Goal: Task Accomplishment & Management: Manage account settings

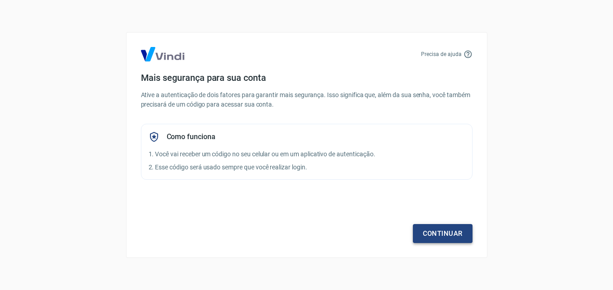
click at [442, 232] on link "Continuar" at bounding box center [443, 233] width 60 height 19
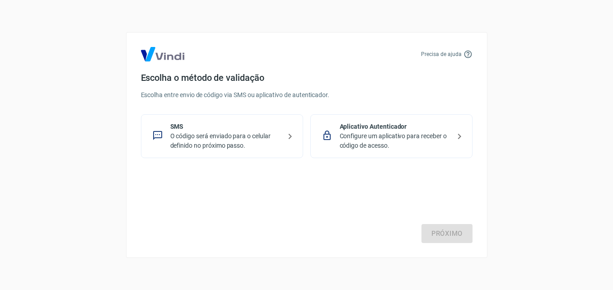
click at [206, 137] on p "O código será enviado para o celular definido no próximo passo." at bounding box center [225, 140] width 111 height 19
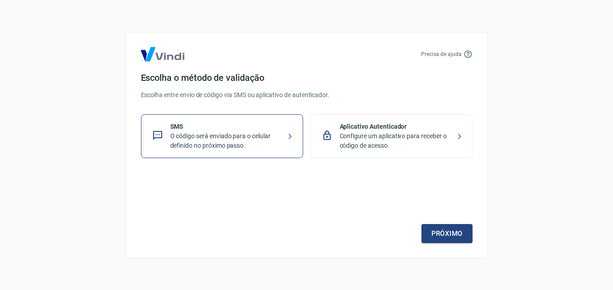
click at [244, 128] on p "SMS" at bounding box center [225, 126] width 111 height 9
click at [460, 238] on link "Próximo" at bounding box center [446, 233] width 51 height 19
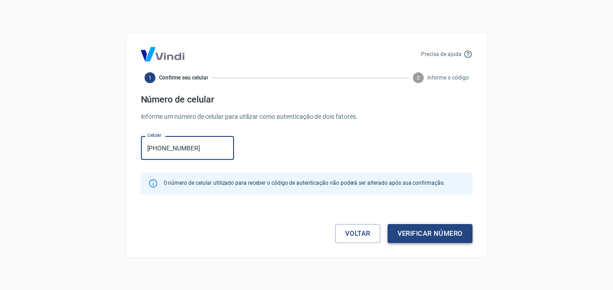
type input "[PHONE_NUMBER]"
click at [440, 234] on button "Verificar número" at bounding box center [430, 233] width 85 height 19
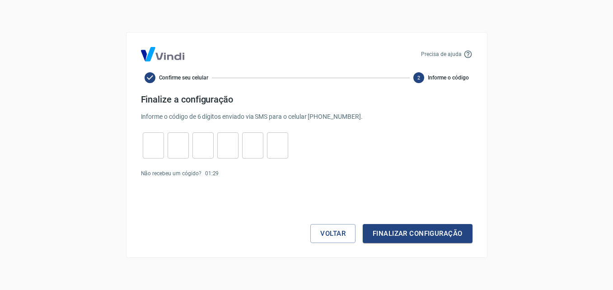
click at [148, 144] on input "tel" at bounding box center [153, 145] width 21 height 19
type input "7"
type input "2"
type input "9"
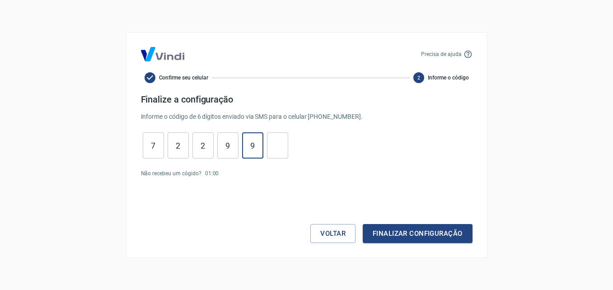
type input "9"
type input "0"
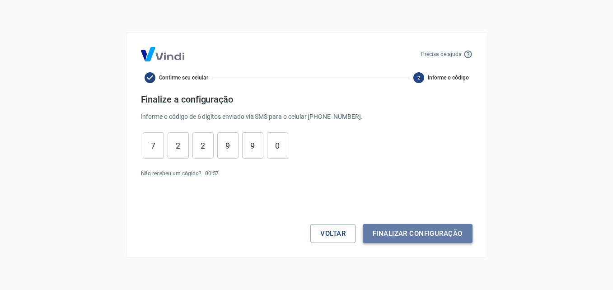
click at [416, 235] on button "Finalizar configuração" at bounding box center [417, 233] width 109 height 19
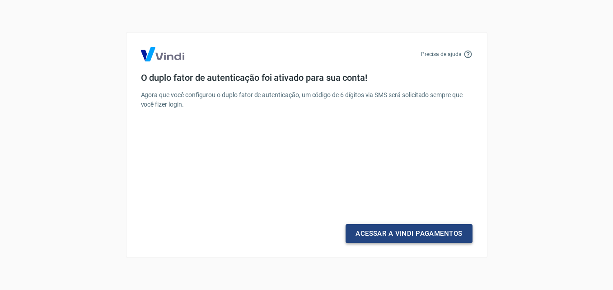
click at [415, 235] on link "Acessar a Vindi Pagamentos" at bounding box center [409, 233] width 126 height 19
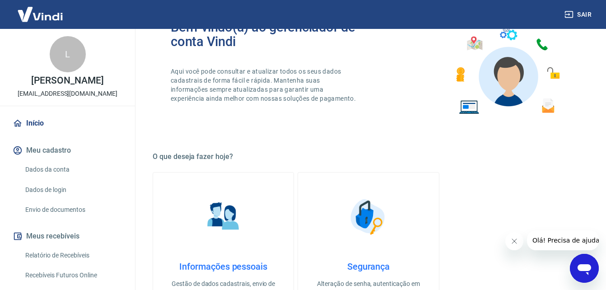
scroll to position [181, 0]
